Goal: Information Seeking & Learning: Compare options

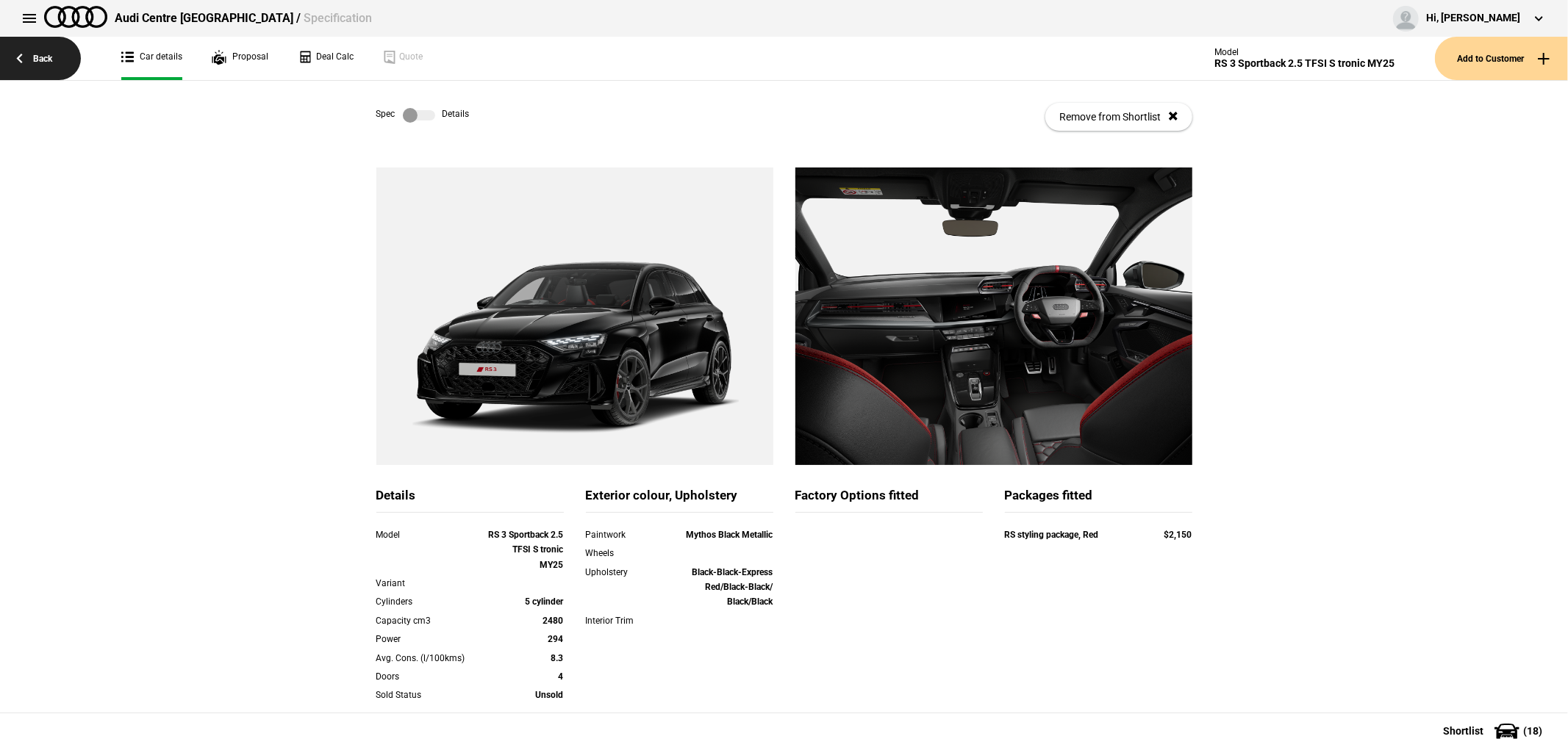
click at [20, 65] on link "Back" at bounding box center [40, 58] width 81 height 44
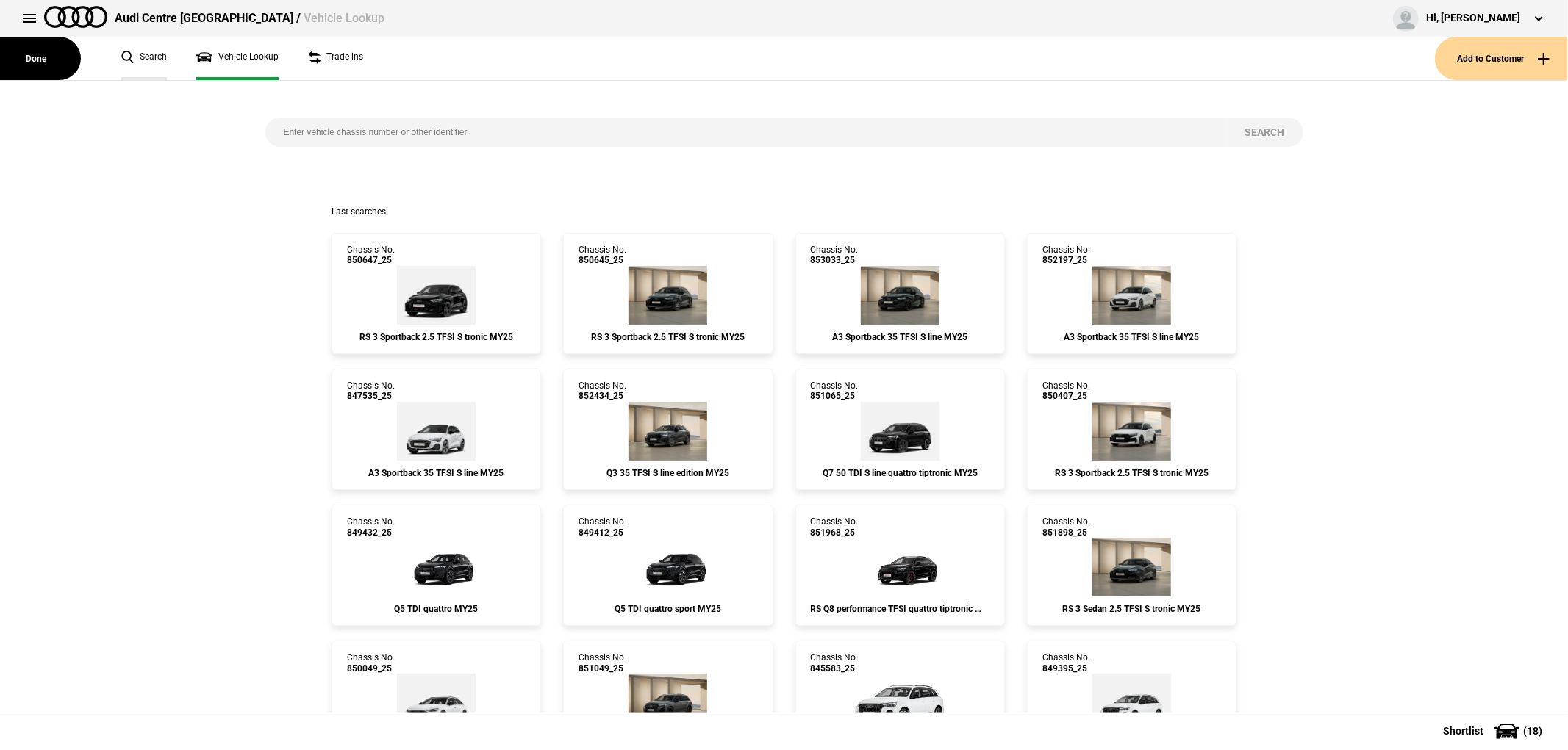
click at [136, 53] on link "Search" at bounding box center [144, 58] width 45 height 44
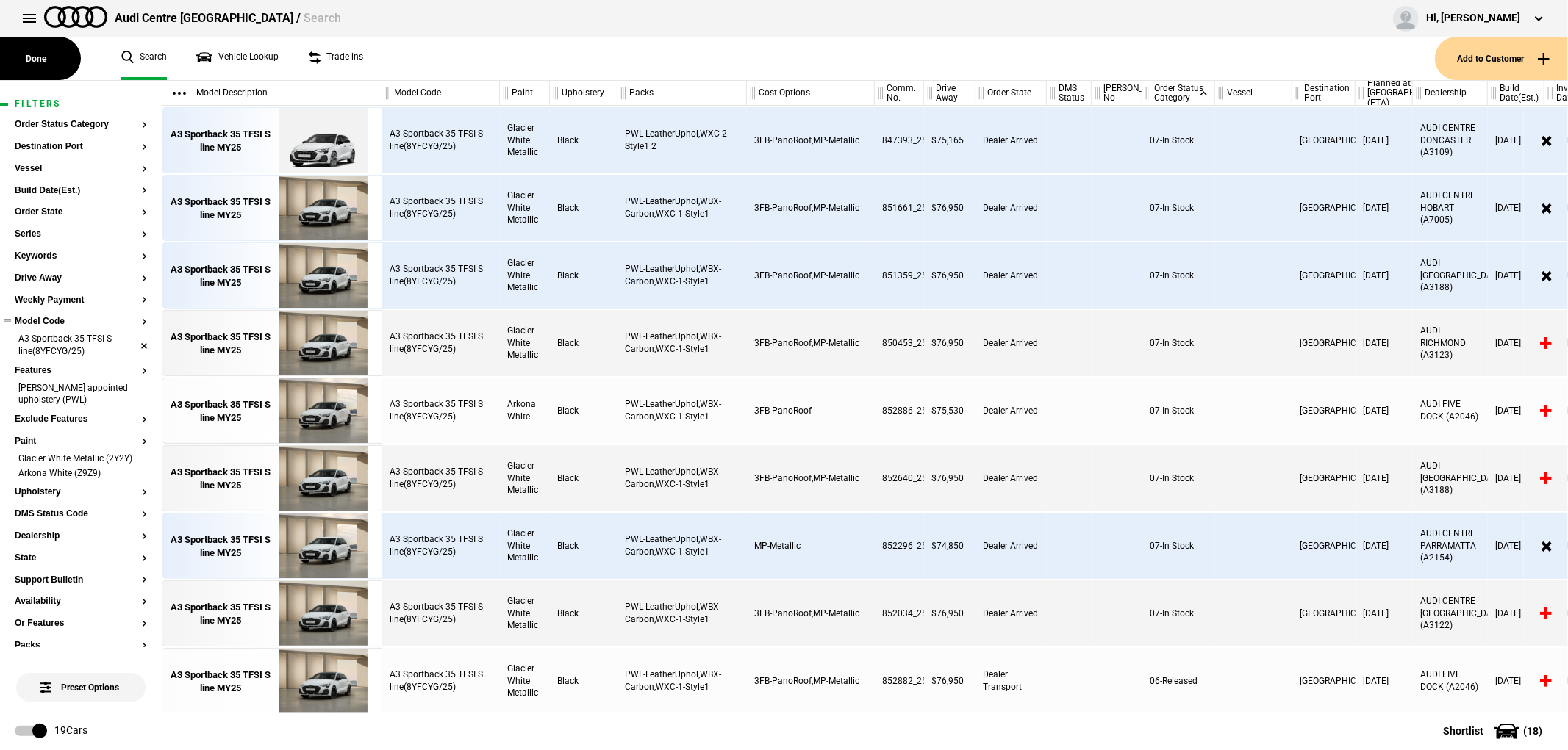
click at [127, 347] on li "A3 Sportback 35 TFSI S line(8YFCYG/25)" at bounding box center [81, 347] width 133 height 27
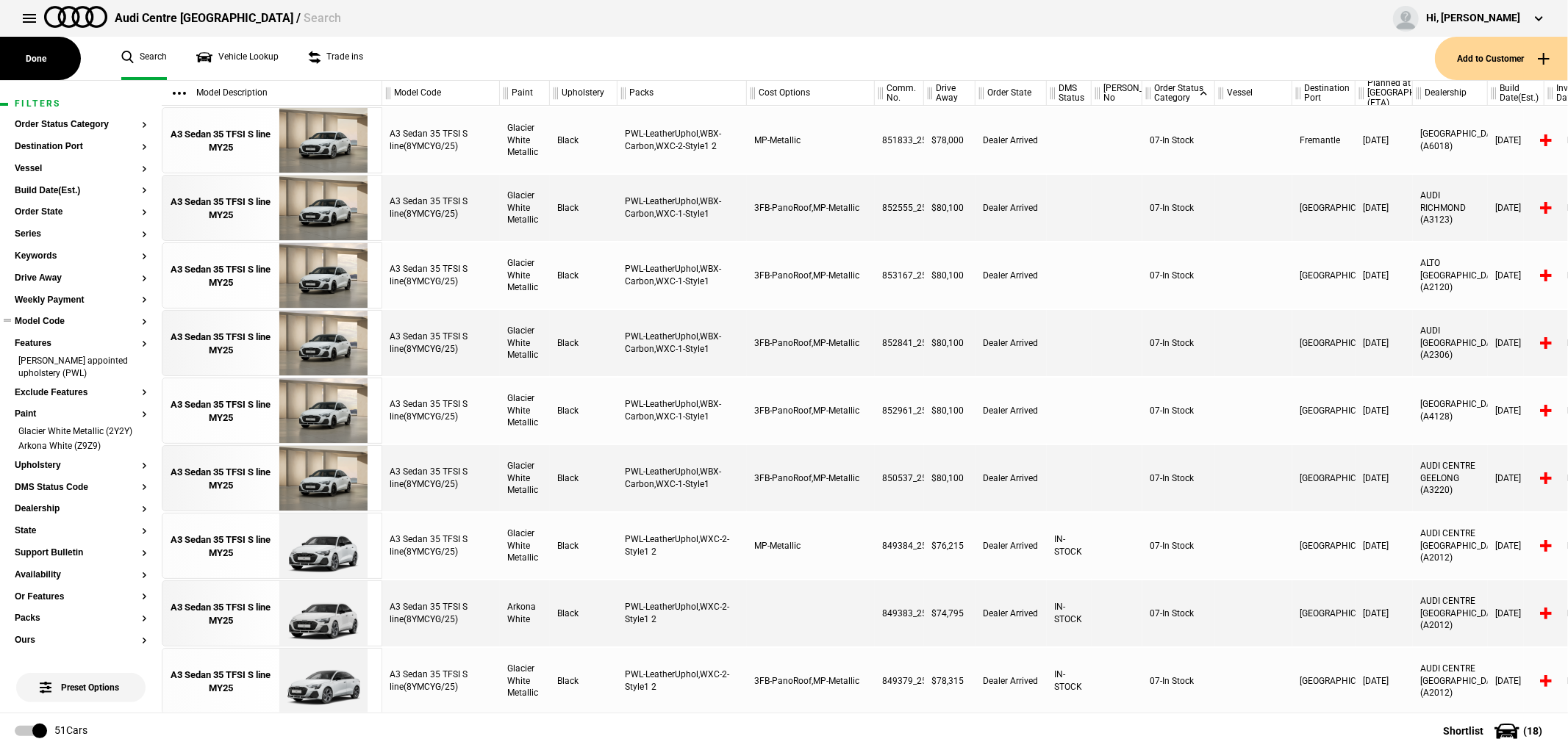
click at [55, 320] on button "Model Code" at bounding box center [81, 322] width 133 height 11
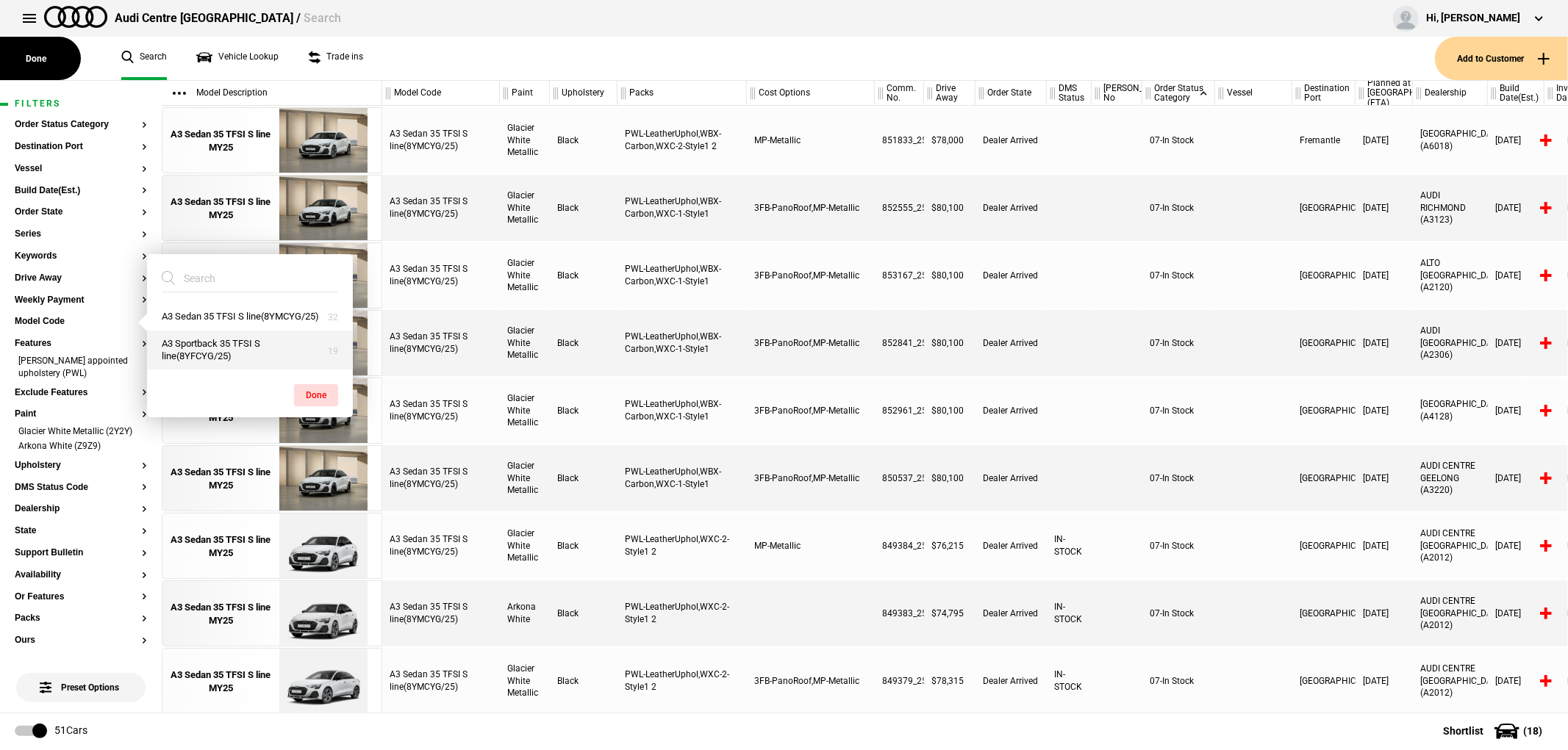
click at [247, 349] on button "A3 Sportback 35 TFSI S line(8YFCYG/25)" at bounding box center [250, 350] width 206 height 40
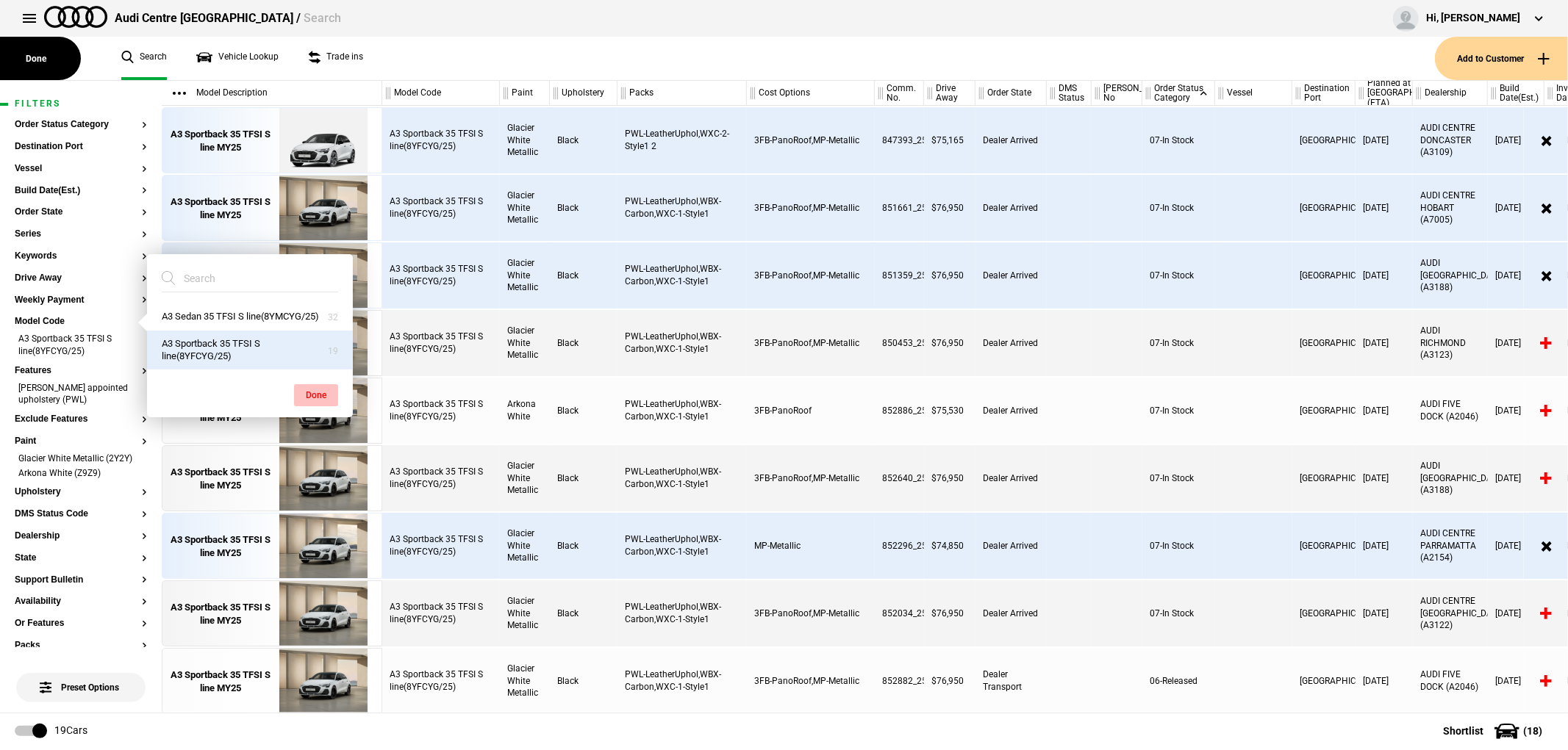
click at [320, 395] on button "Done" at bounding box center [316, 394] width 44 height 22
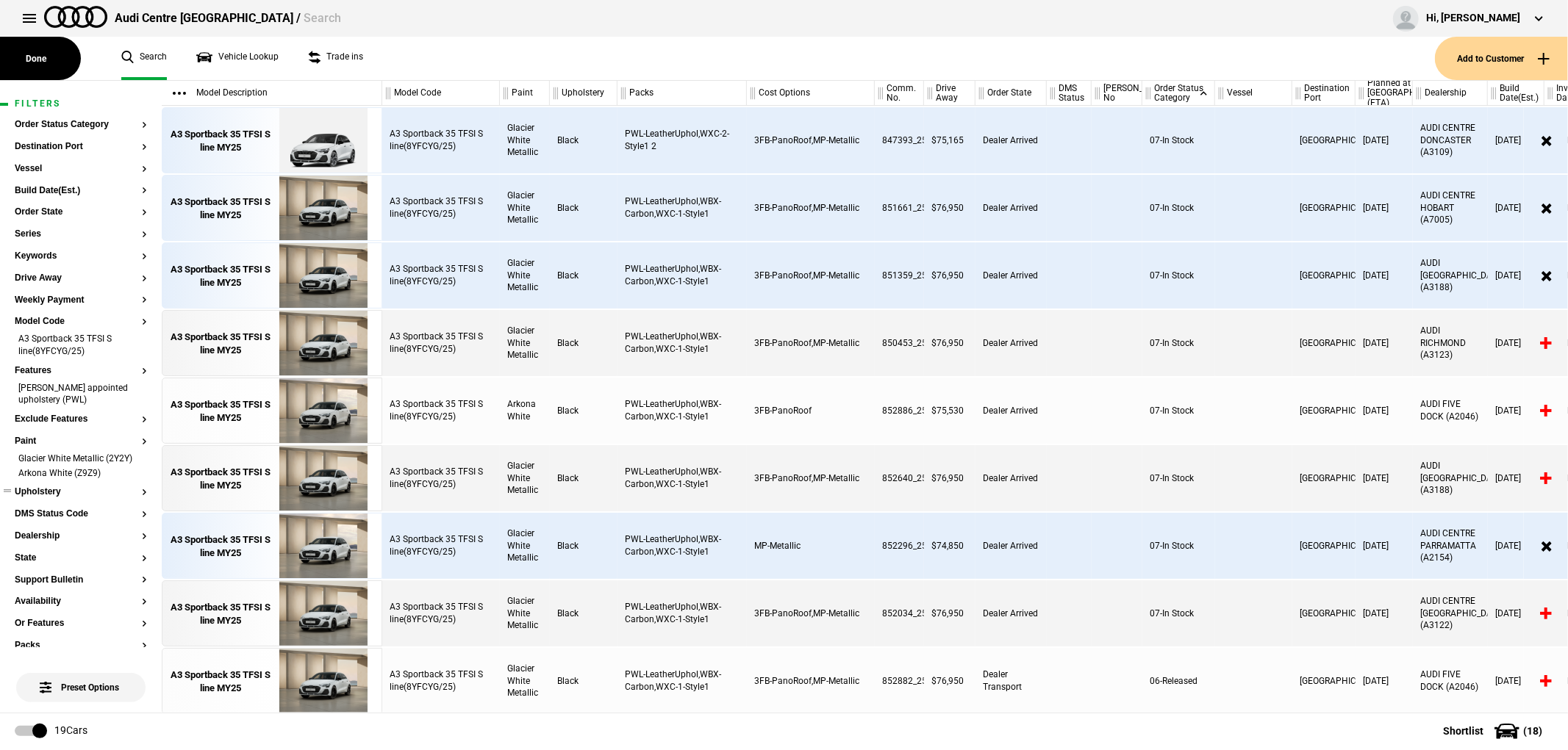
click at [44, 497] on button "Upholstery" at bounding box center [81, 492] width 133 height 11
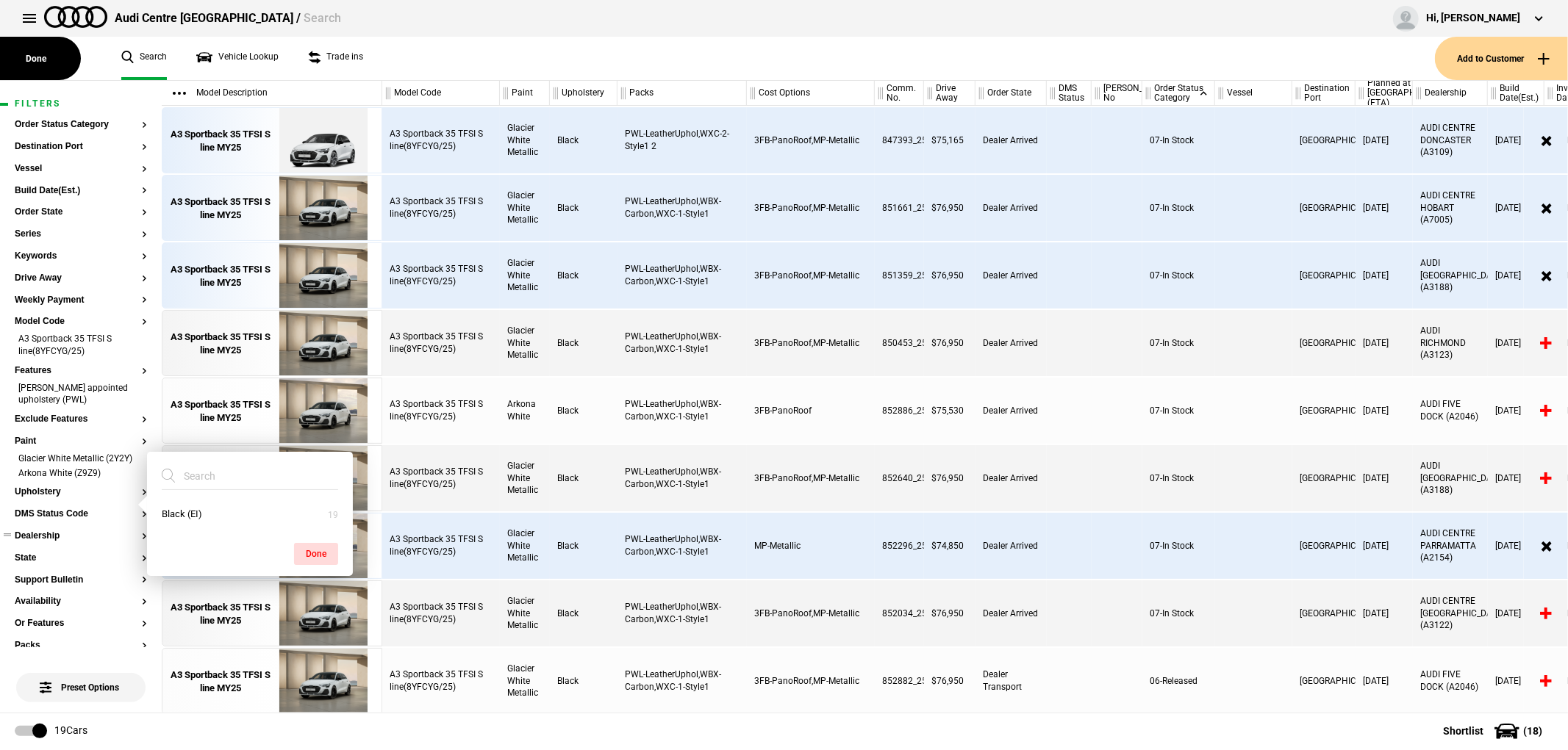
click at [52, 541] on button "Dealership" at bounding box center [81, 536] width 133 height 11
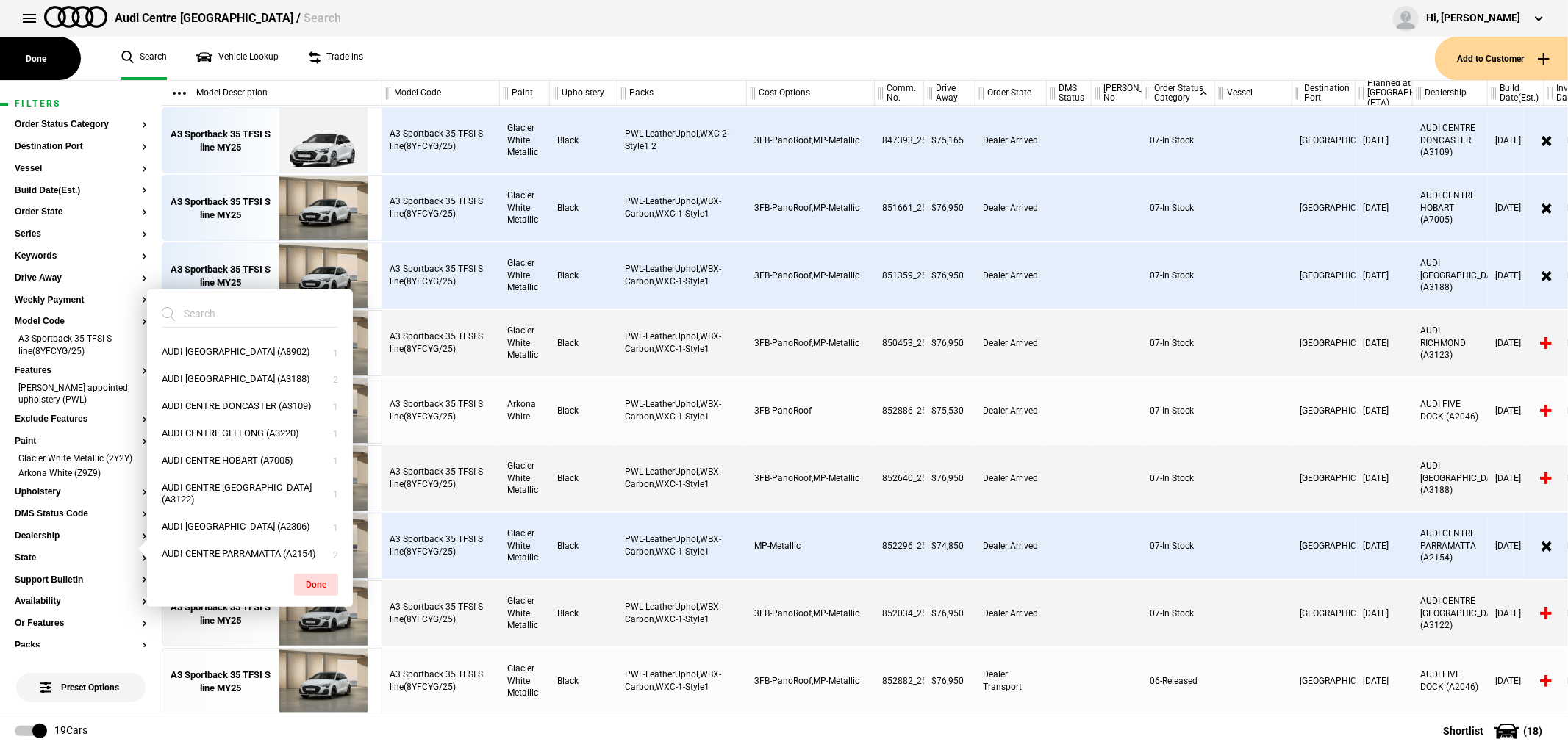
click at [252, 325] on input "search" at bounding box center [241, 314] width 158 height 27
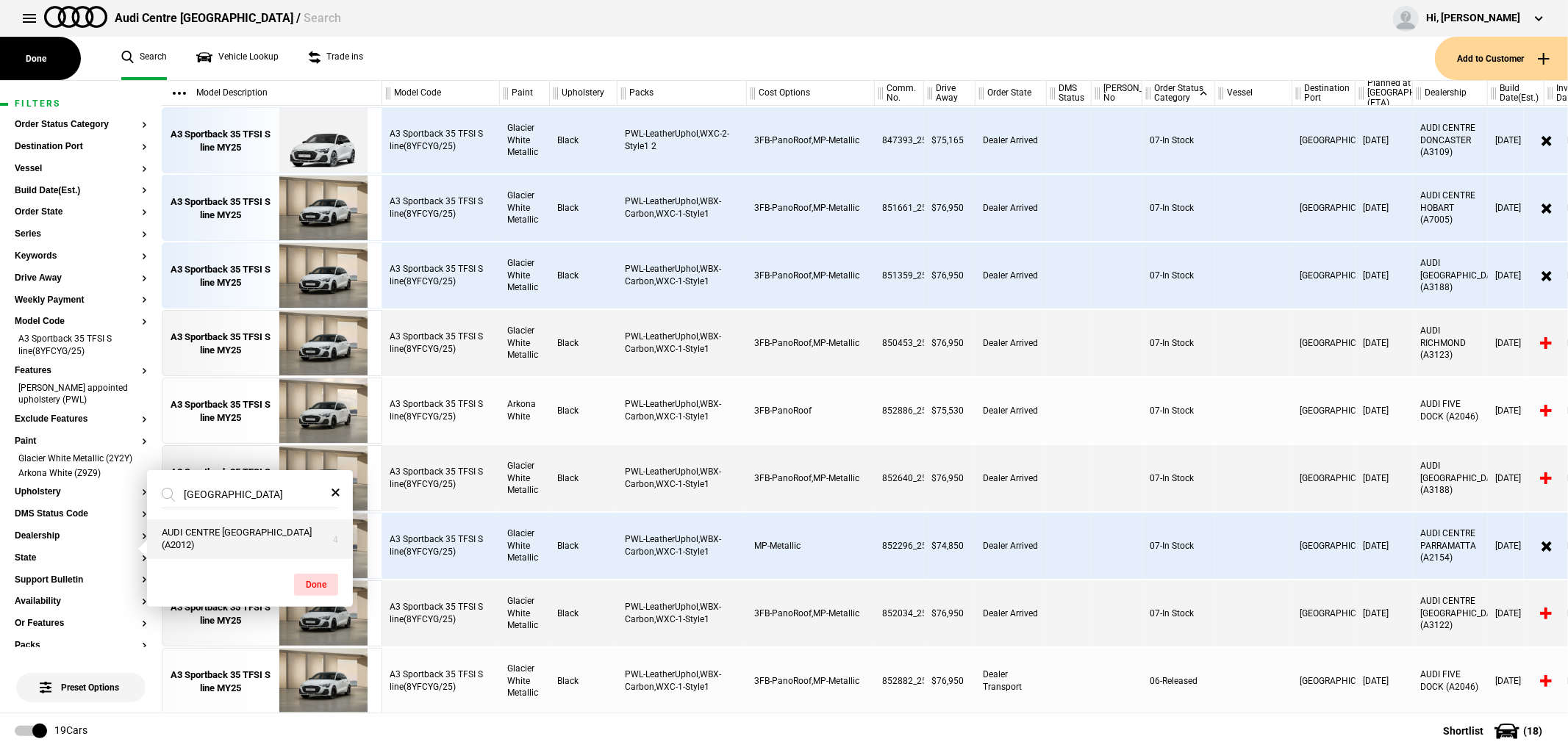
type input "[GEOGRAPHIC_DATA]"
drag, startPoint x: 243, startPoint y: 544, endPoint x: 280, endPoint y: 561, distance: 40.7
click at [243, 544] on button "AUDI CENTRE [GEOGRAPHIC_DATA] (A2012)" at bounding box center [250, 539] width 206 height 40
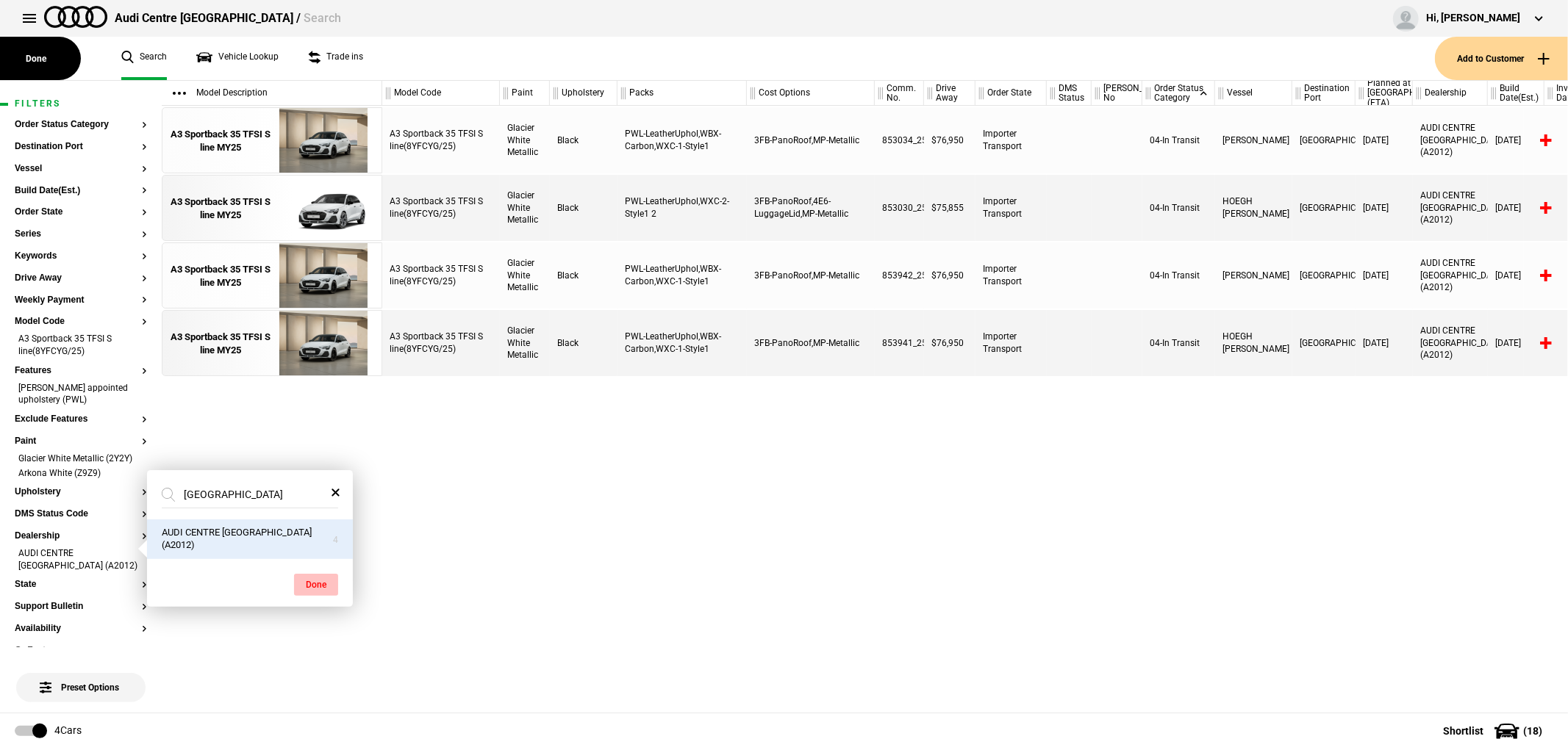
click at [311, 582] on button "Done" at bounding box center [316, 584] width 44 height 22
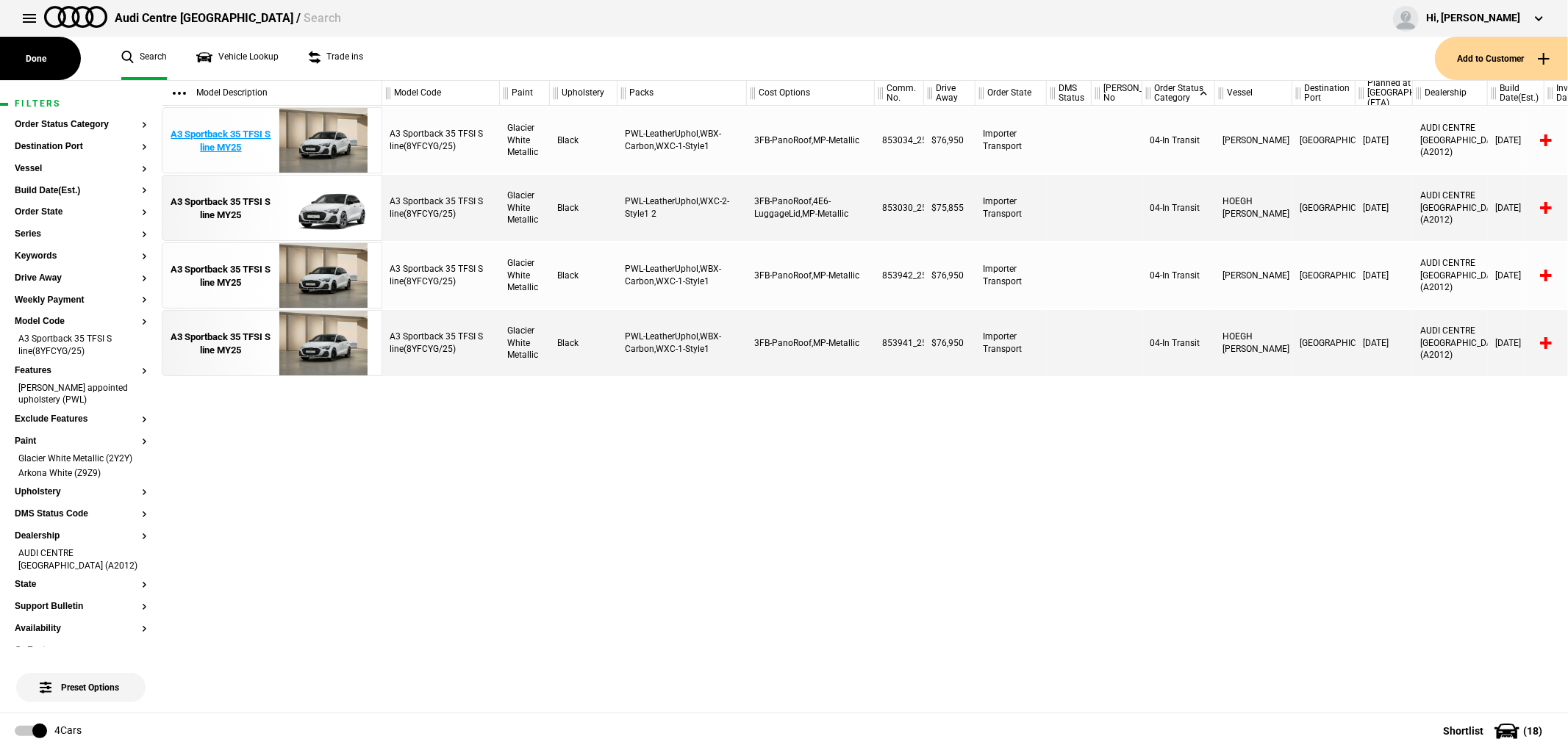
click at [236, 152] on div "A3 Sportback 35 TFSI S line MY25" at bounding box center [221, 141] width 102 height 27
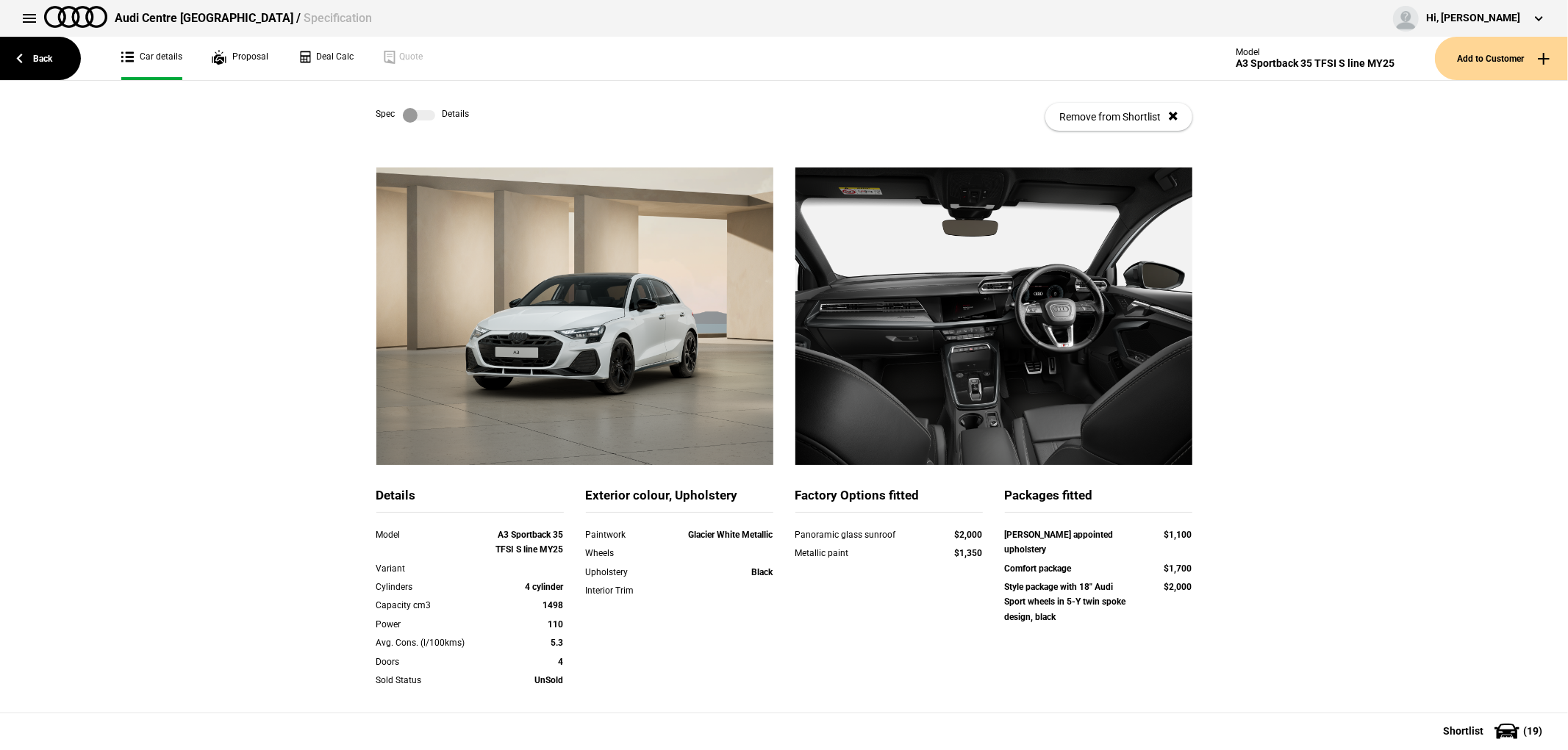
click at [416, 116] on label at bounding box center [419, 116] width 32 height 15
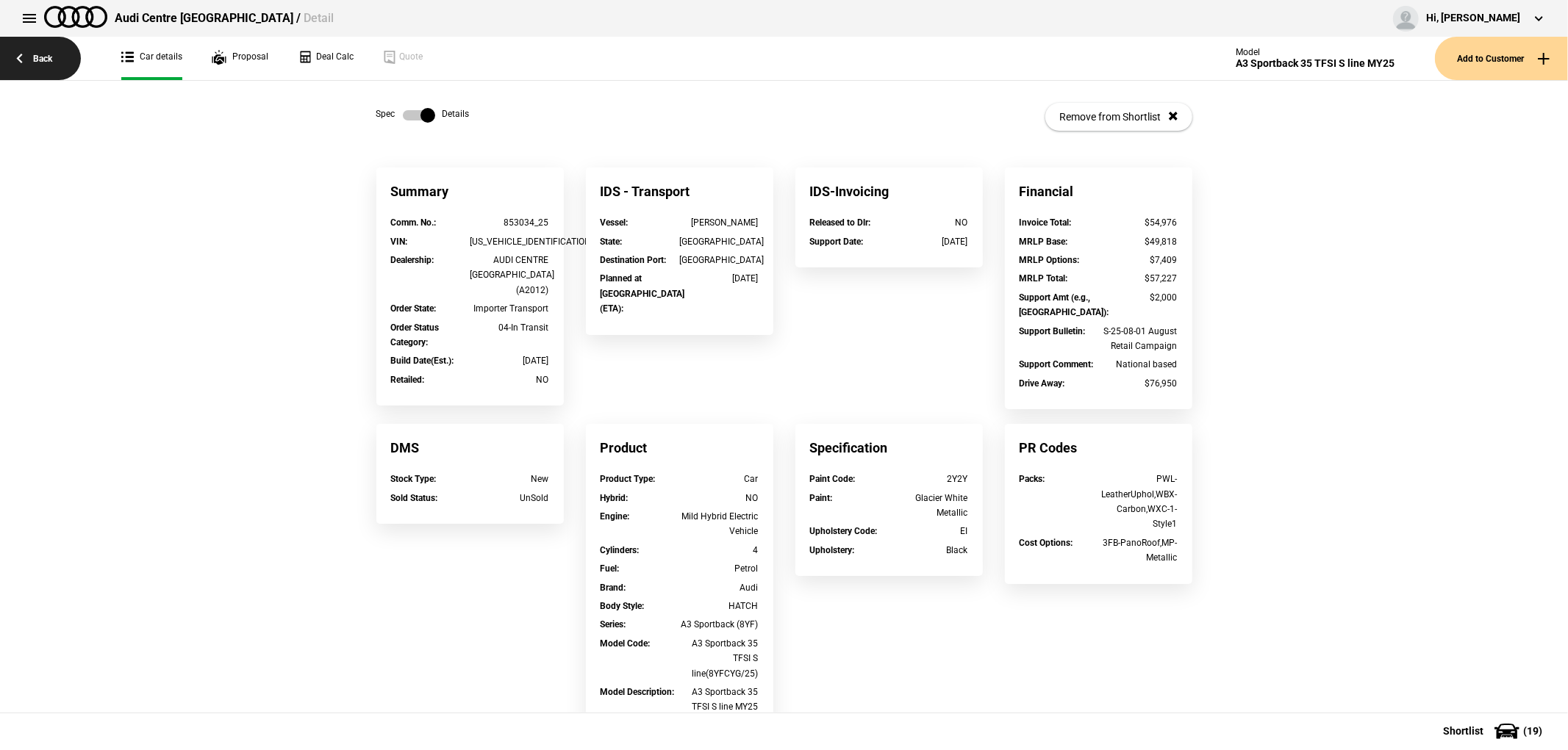
click at [42, 70] on link "Back" at bounding box center [40, 58] width 81 height 44
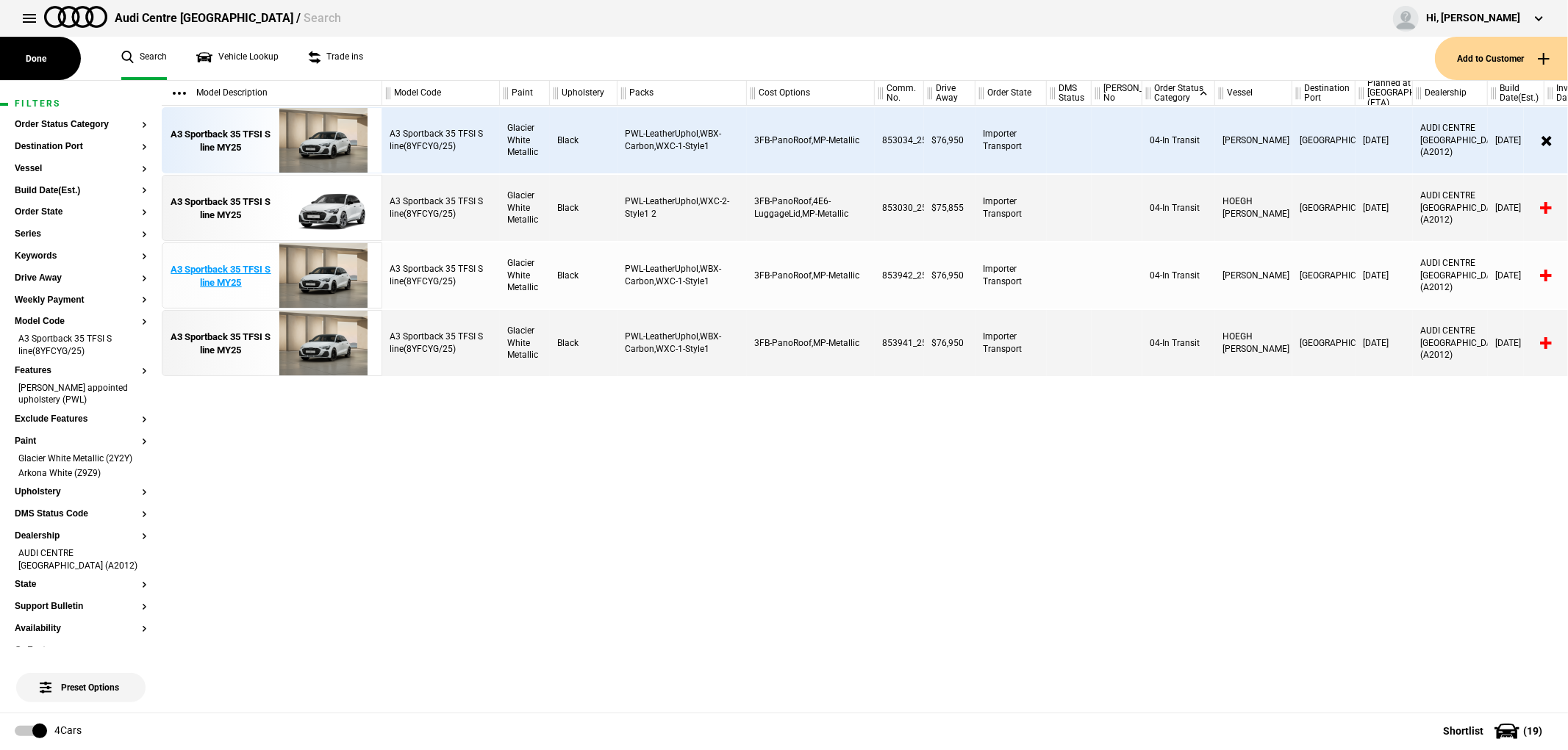
click at [230, 280] on div "A3 Sportback 35 TFSI S line MY25" at bounding box center [221, 276] width 102 height 27
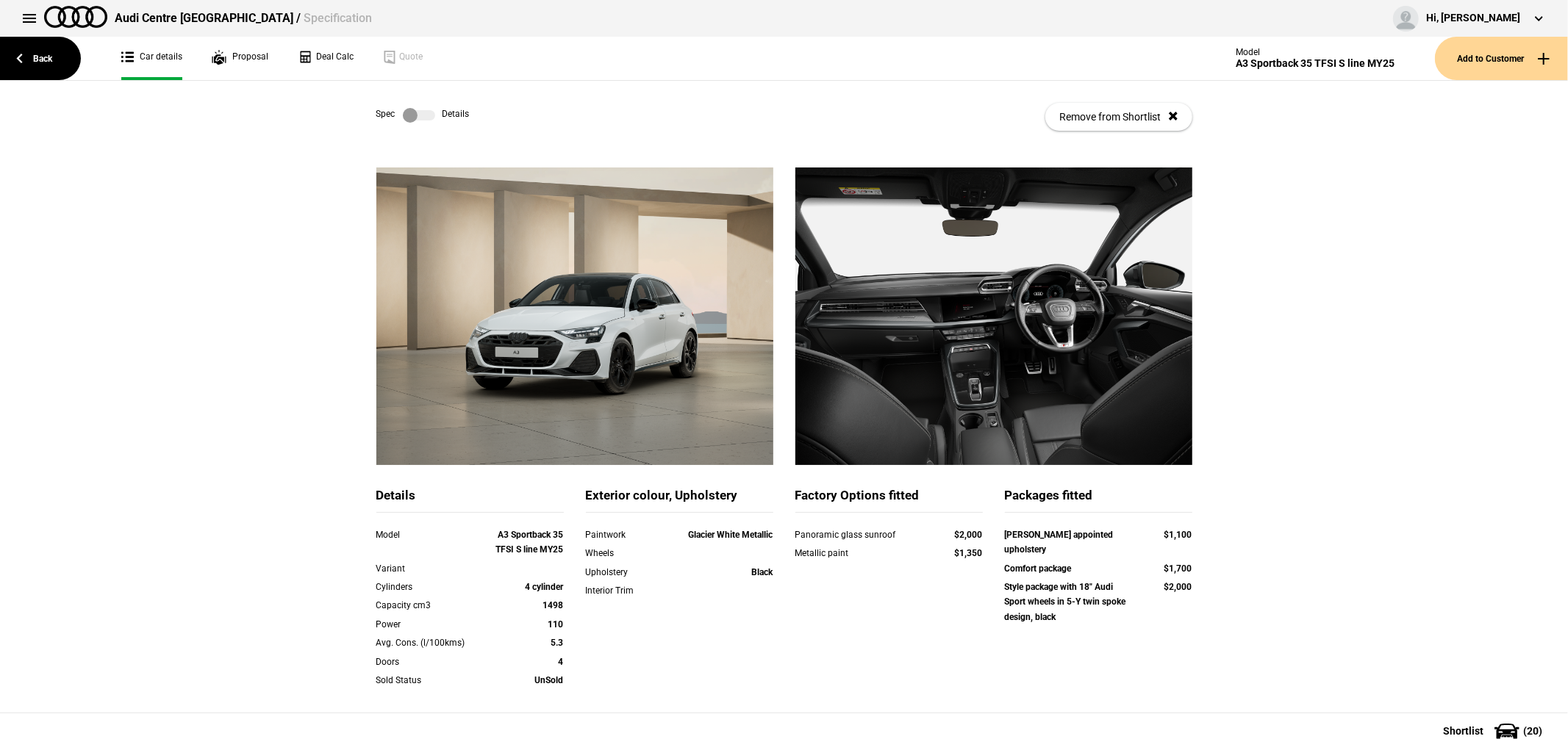
click at [425, 112] on label at bounding box center [419, 116] width 32 height 15
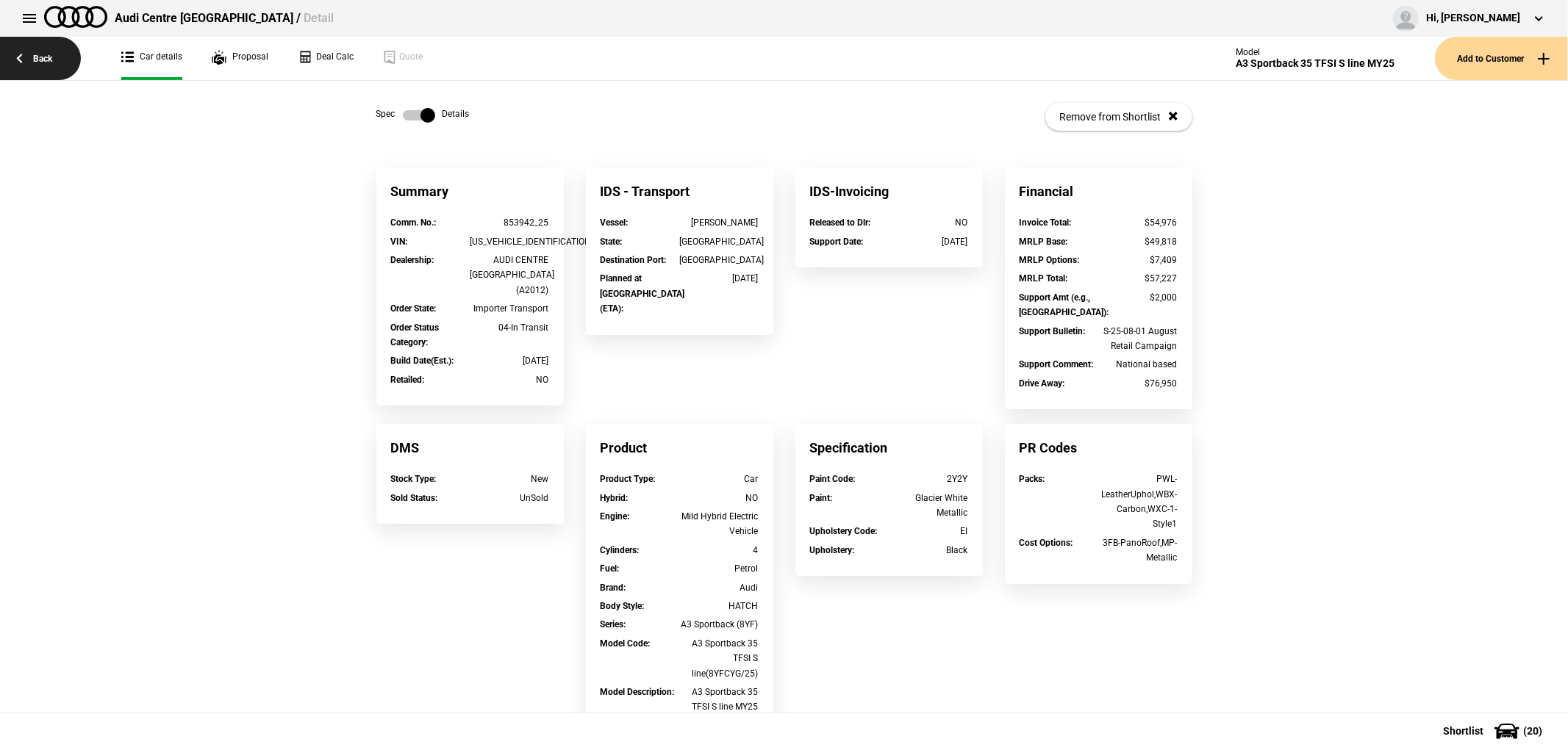
click at [44, 63] on link "Back" at bounding box center [40, 58] width 81 height 44
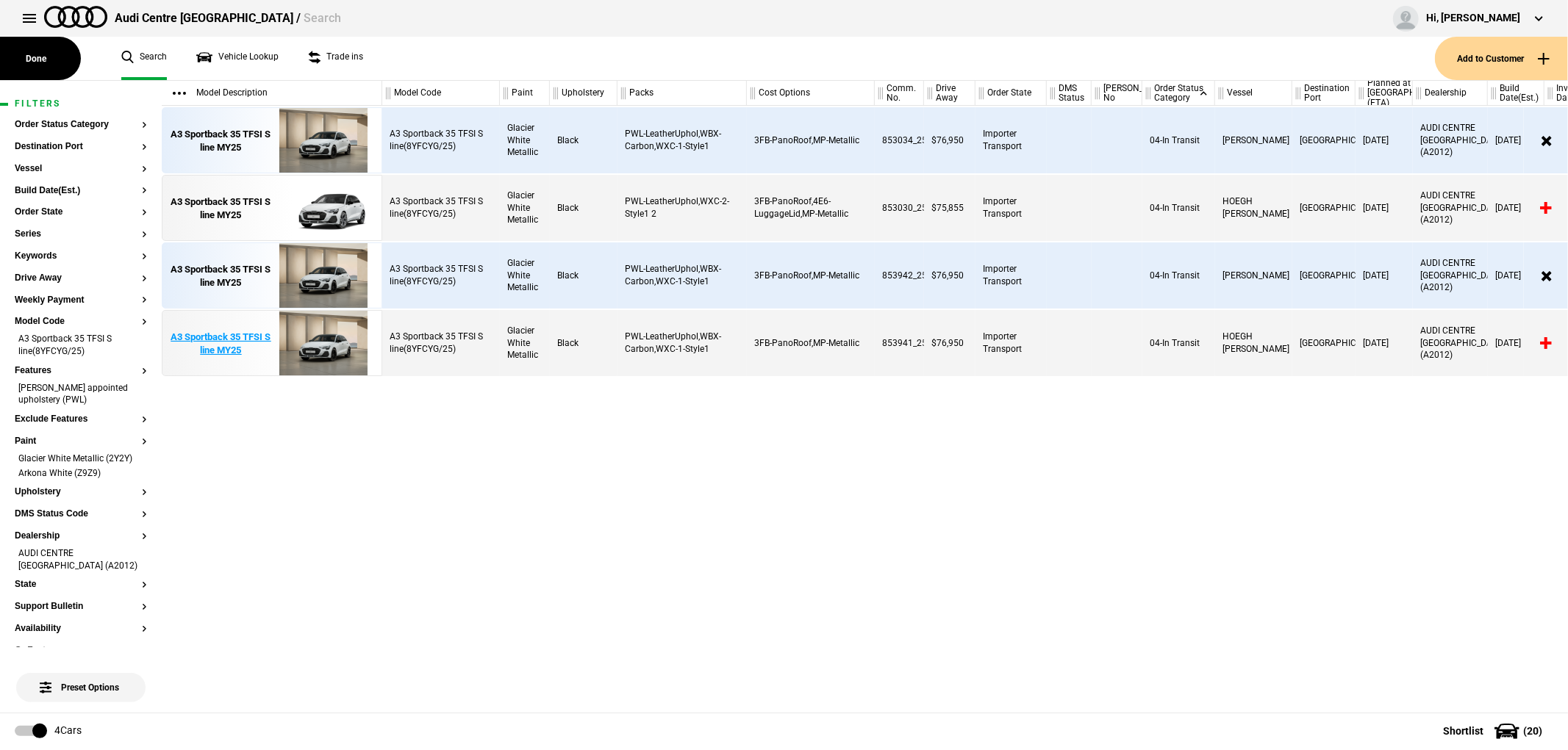
click at [213, 340] on div "A3 Sportback 35 TFSI S line MY25" at bounding box center [221, 343] width 102 height 27
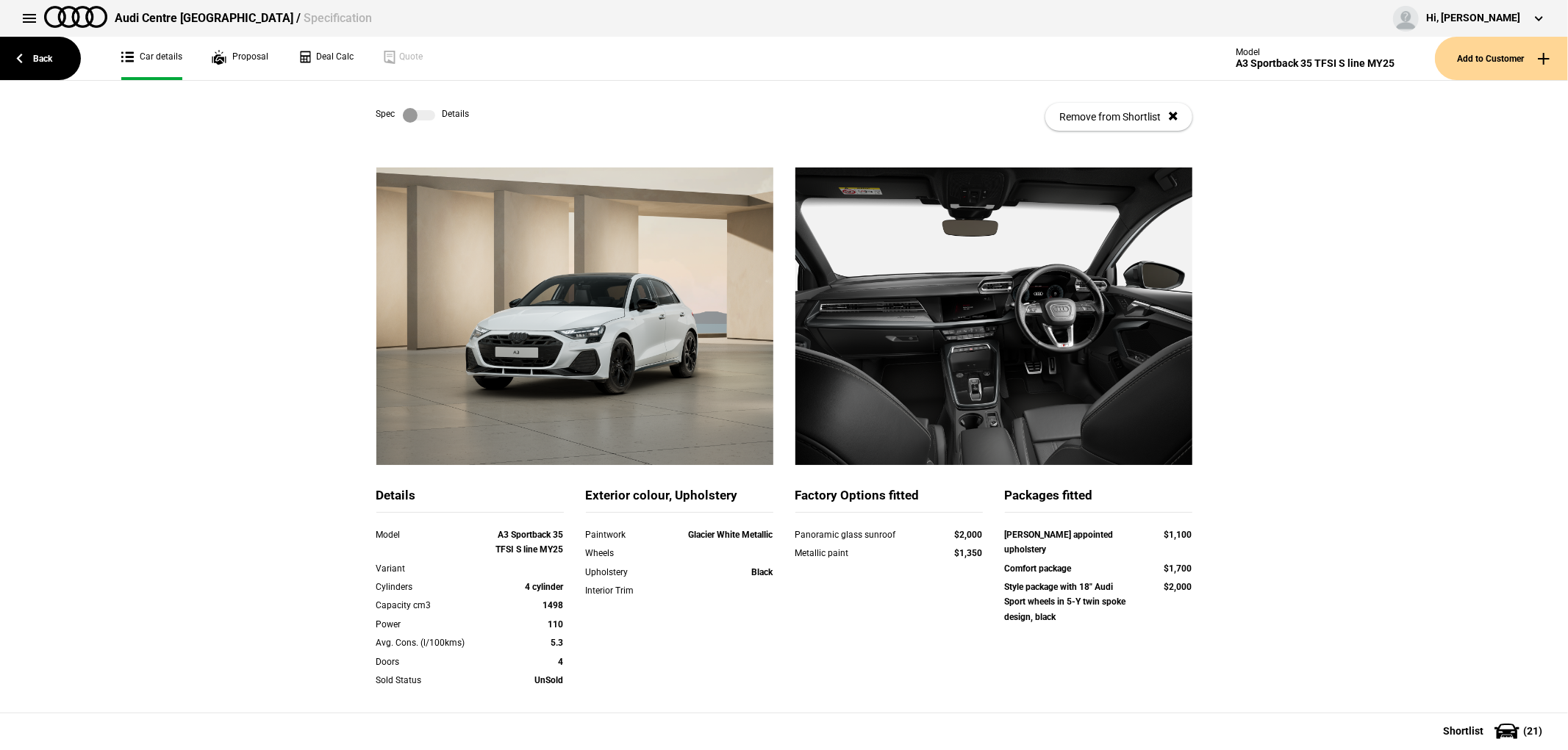
click at [415, 110] on label at bounding box center [419, 116] width 32 height 15
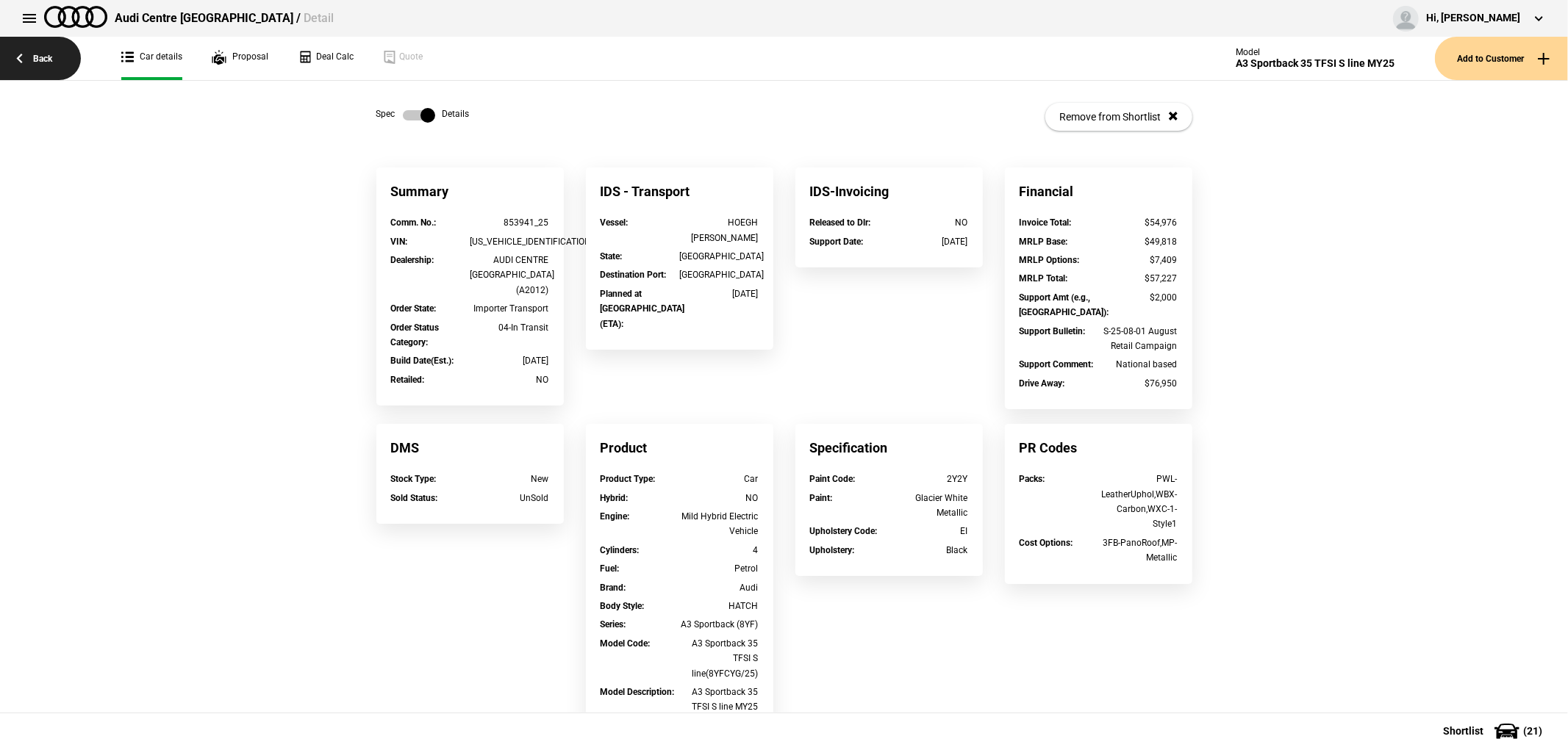
click at [40, 68] on link "Back" at bounding box center [40, 58] width 81 height 44
